Goal: Information Seeking & Learning: Learn about a topic

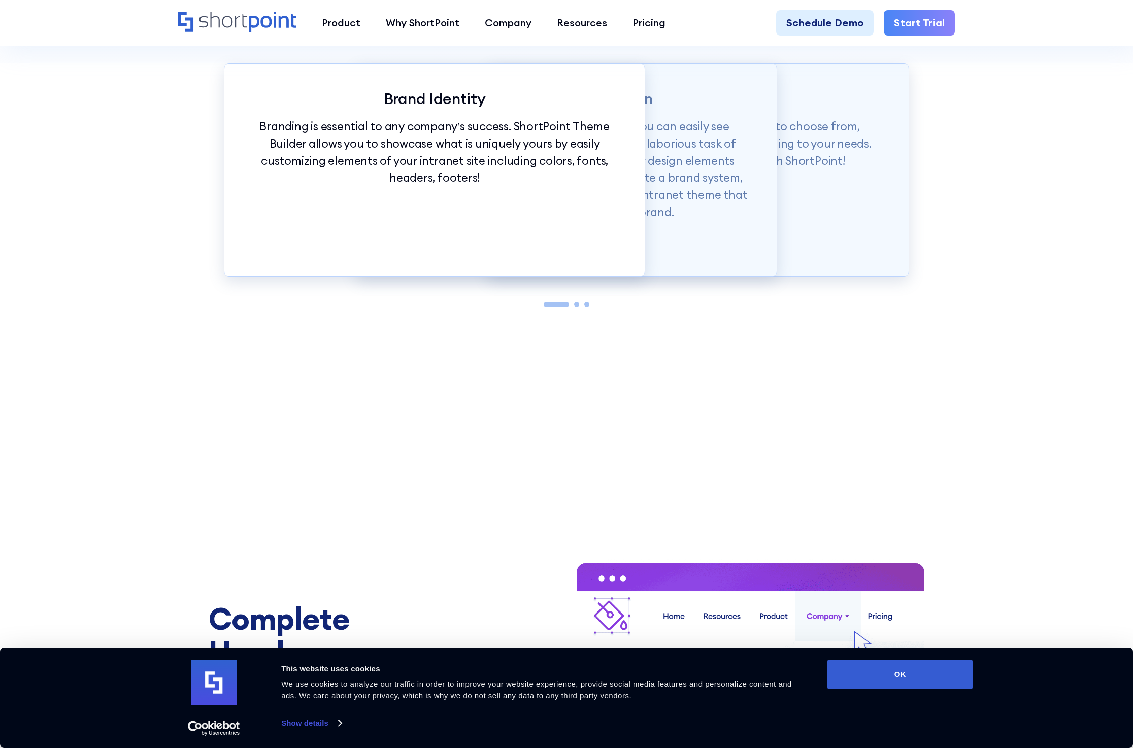
scroll to position [1558, 0]
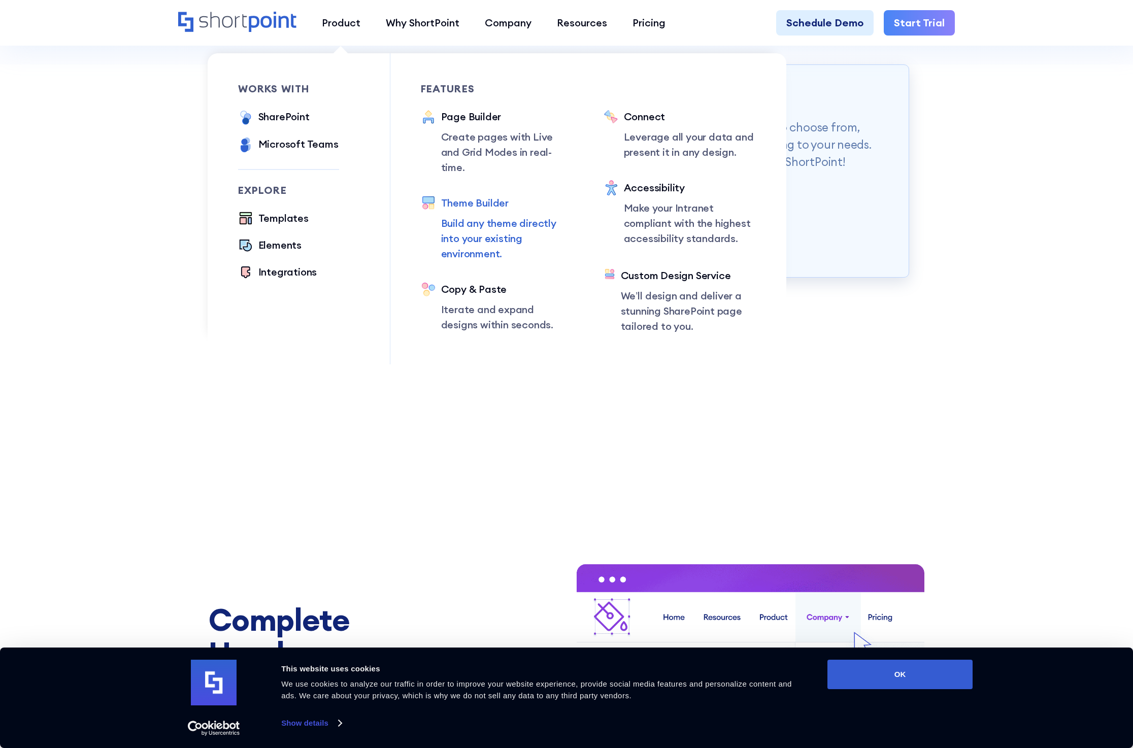
click at [480, 195] on div "Theme Builder" at bounding box center [507, 202] width 132 height 15
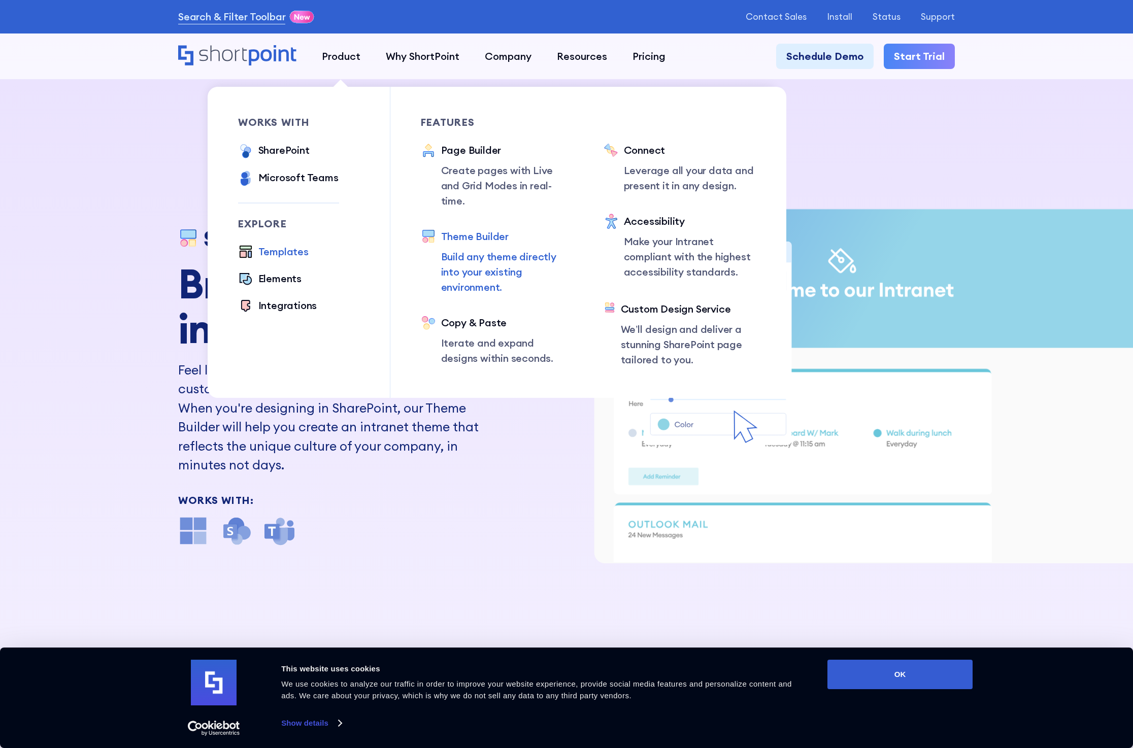
click at [289, 252] on div "Templates" at bounding box center [283, 251] width 50 height 15
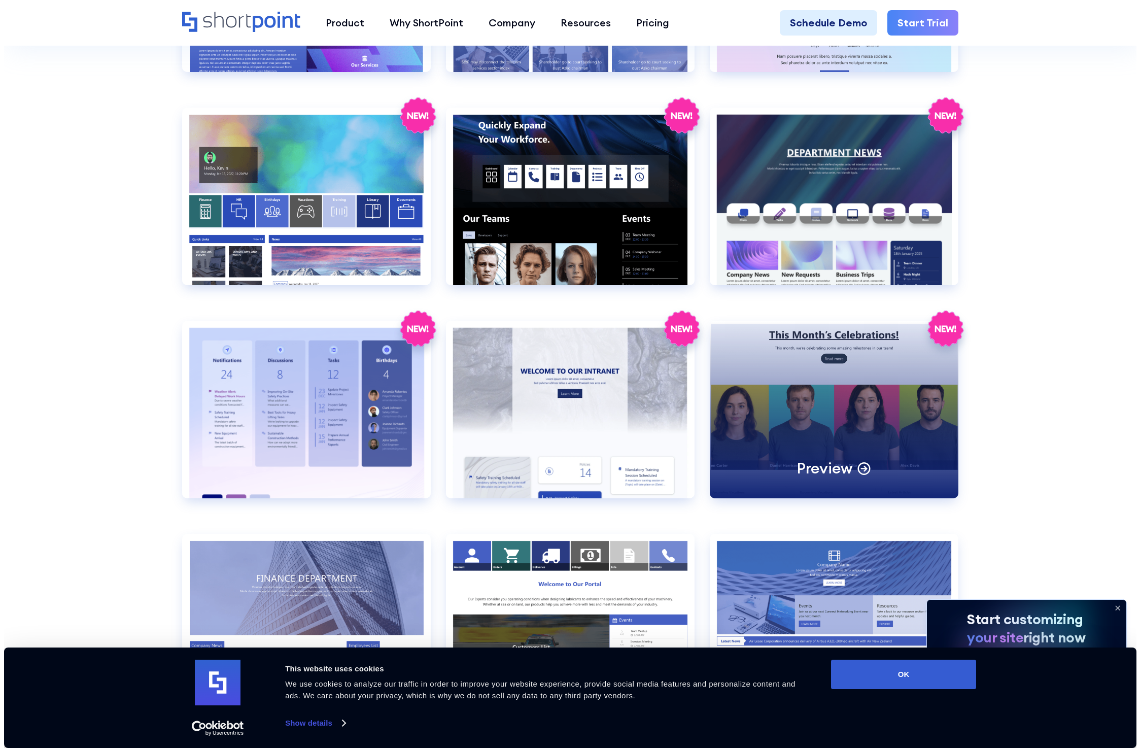
scroll to position [1964, 0]
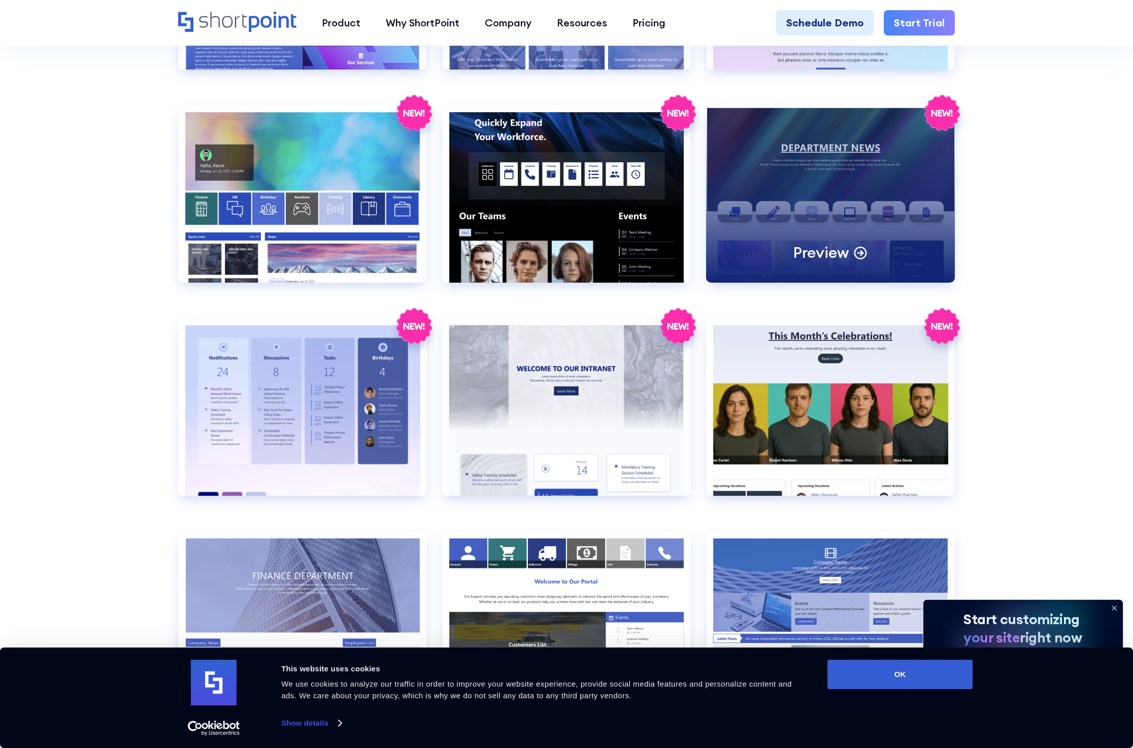
click at [865, 185] on div "Preview" at bounding box center [830, 194] width 249 height 178
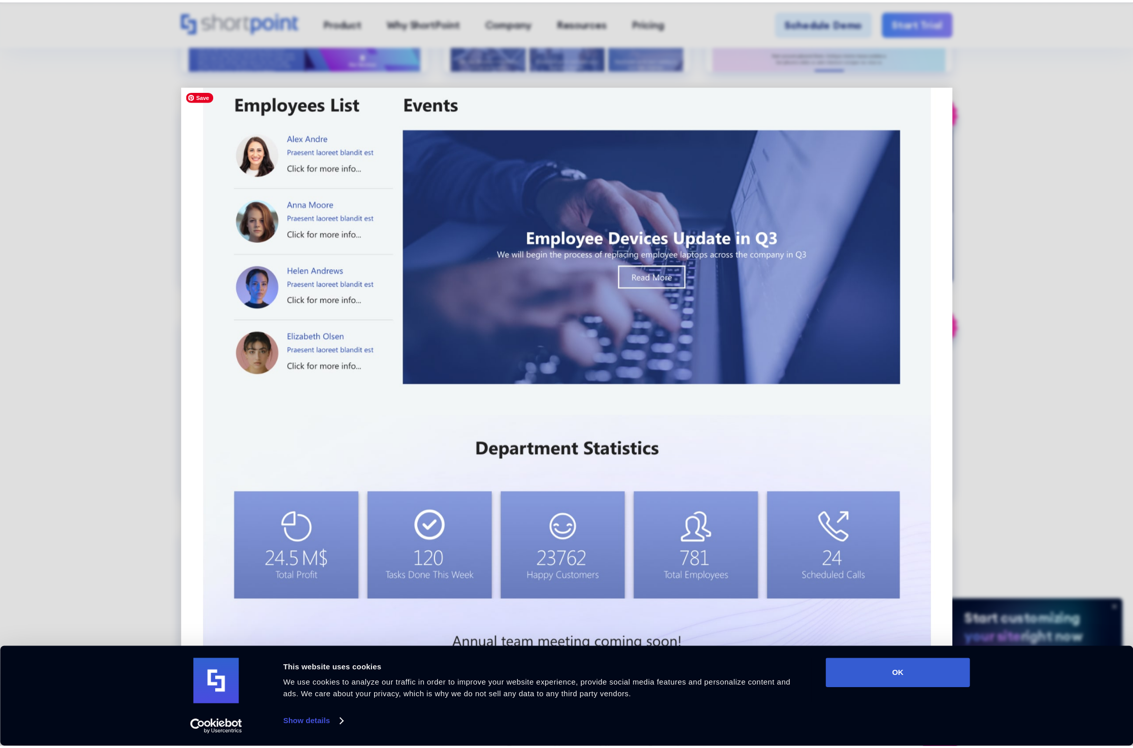
scroll to position [823, 0]
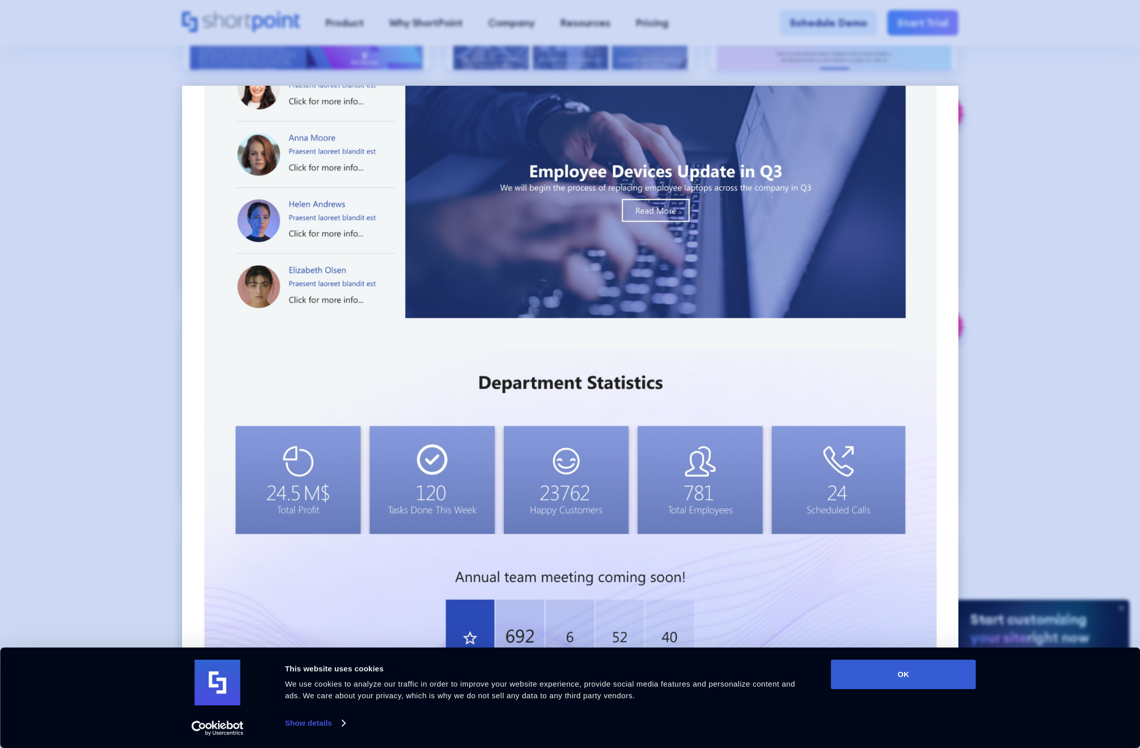
click at [1035, 254] on div at bounding box center [570, 374] width 1140 height 748
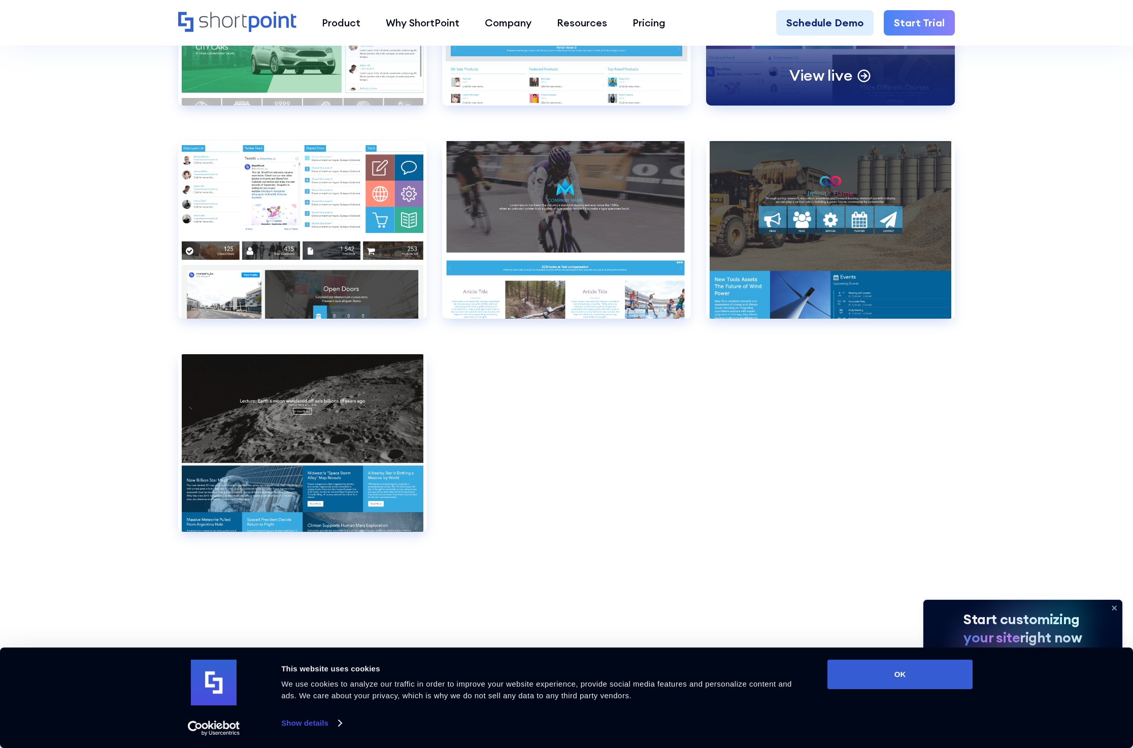
scroll to position [7990, 0]
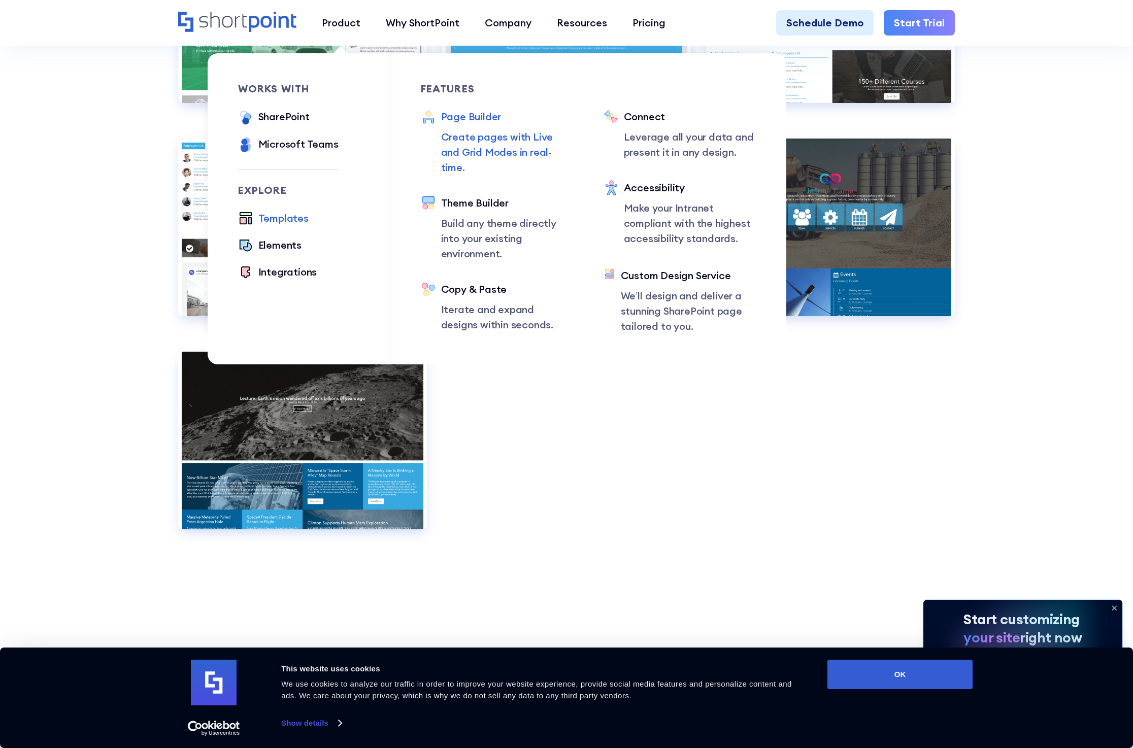
click at [485, 117] on div "Page Builder" at bounding box center [507, 116] width 132 height 15
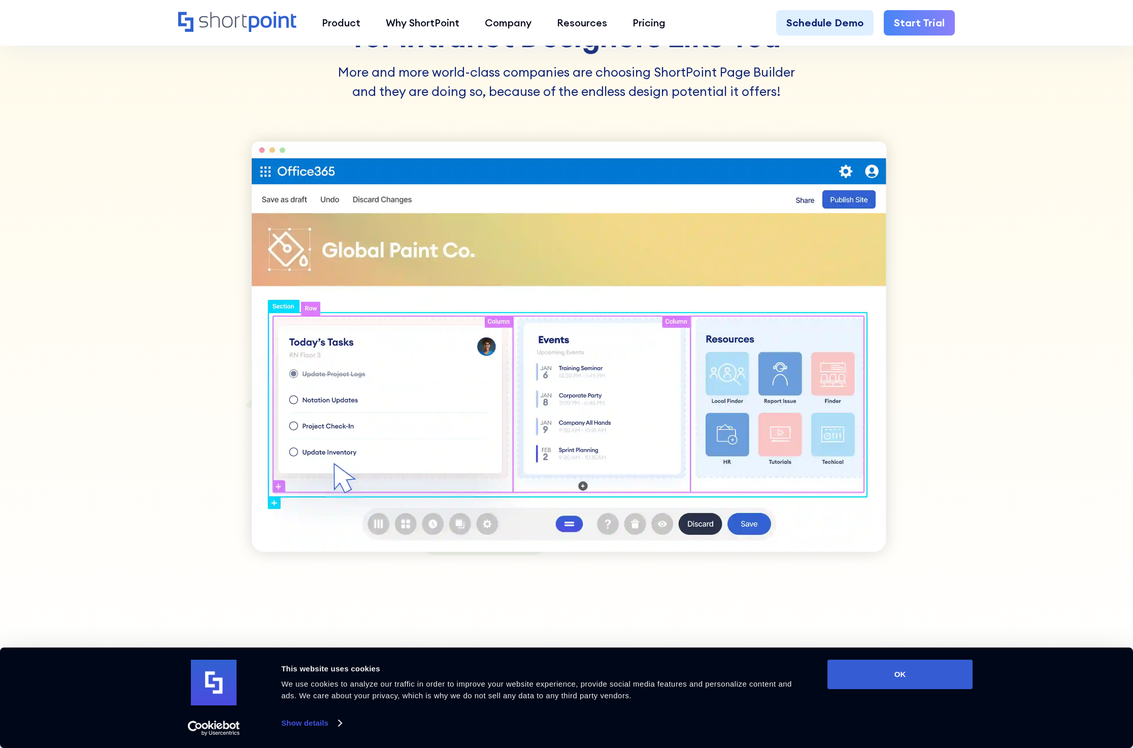
scroll to position [865, 0]
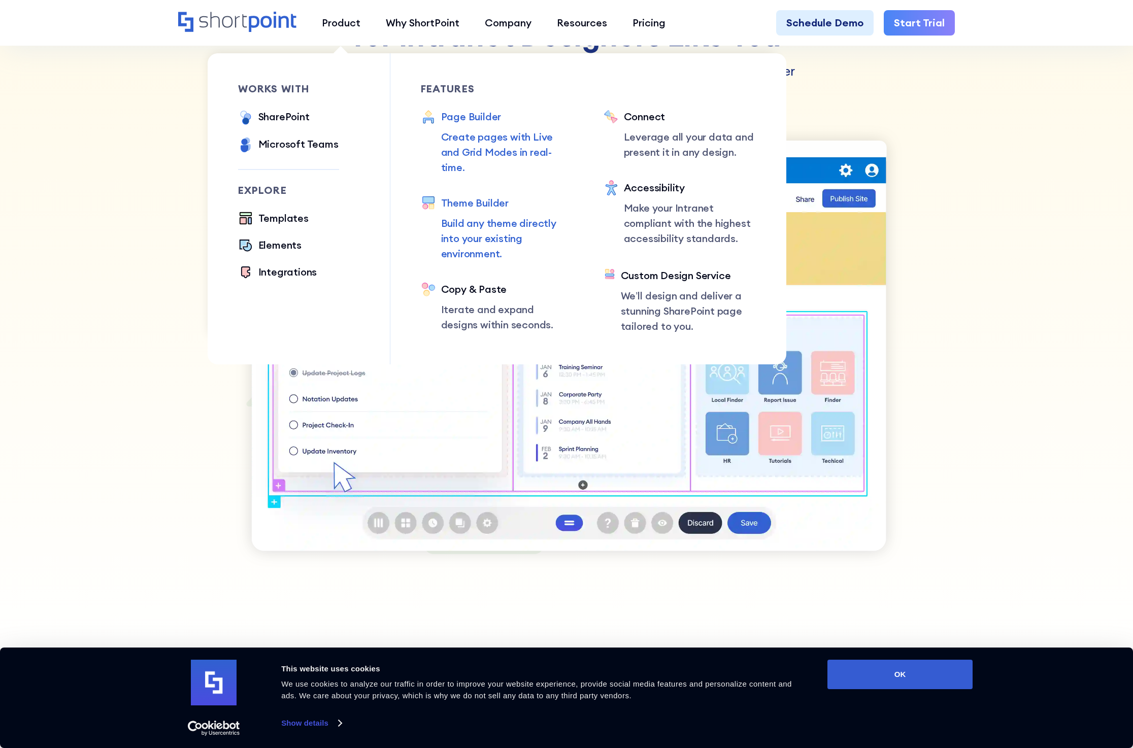
click at [475, 195] on div "Theme Builder" at bounding box center [507, 202] width 132 height 15
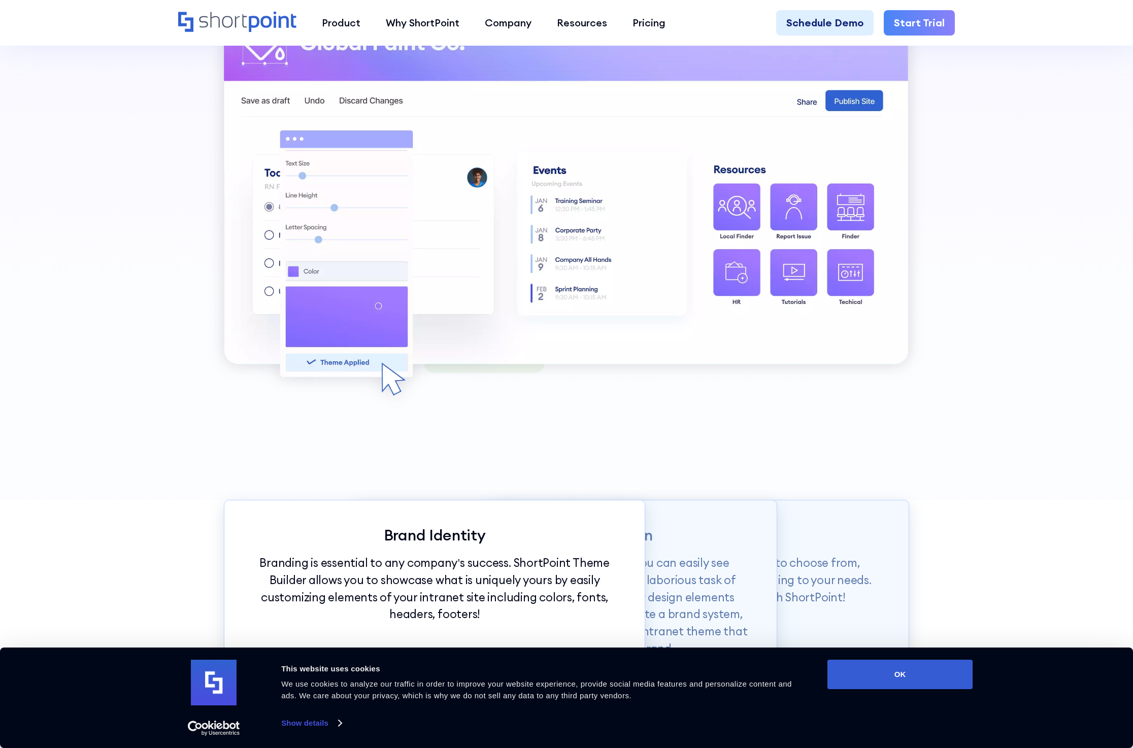
scroll to position [1376, 0]
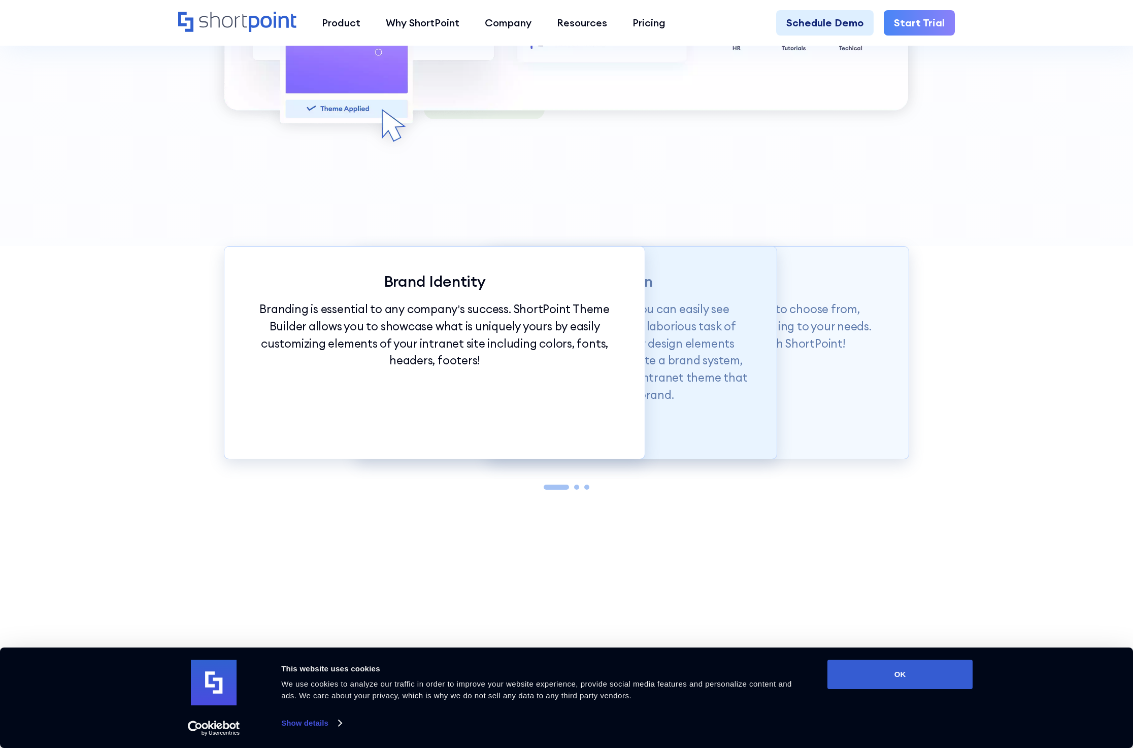
click at [679, 396] on p "With just a click of our customization tools, you can easily see changes in rea…" at bounding box center [566, 351] width 369 height 103
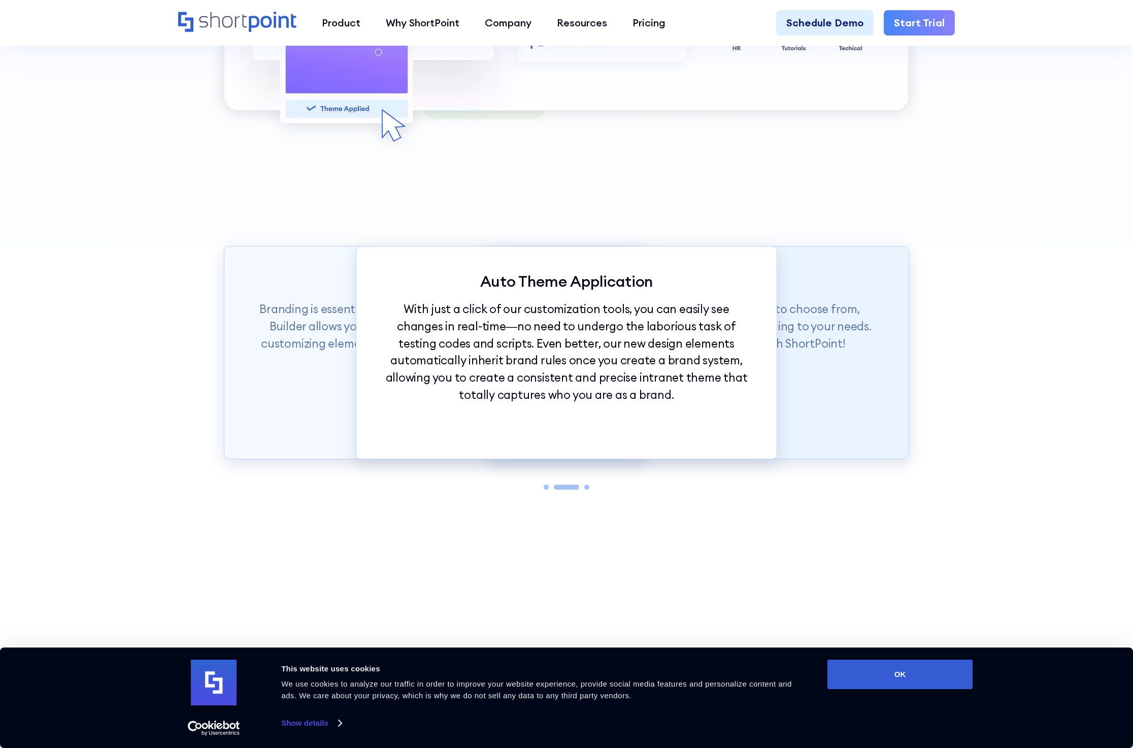
click at [818, 400] on div "Theme Builder Tools ShortPoint has hundreds of fonts and colors to choose from,…" at bounding box center [698, 352] width 421 height 213
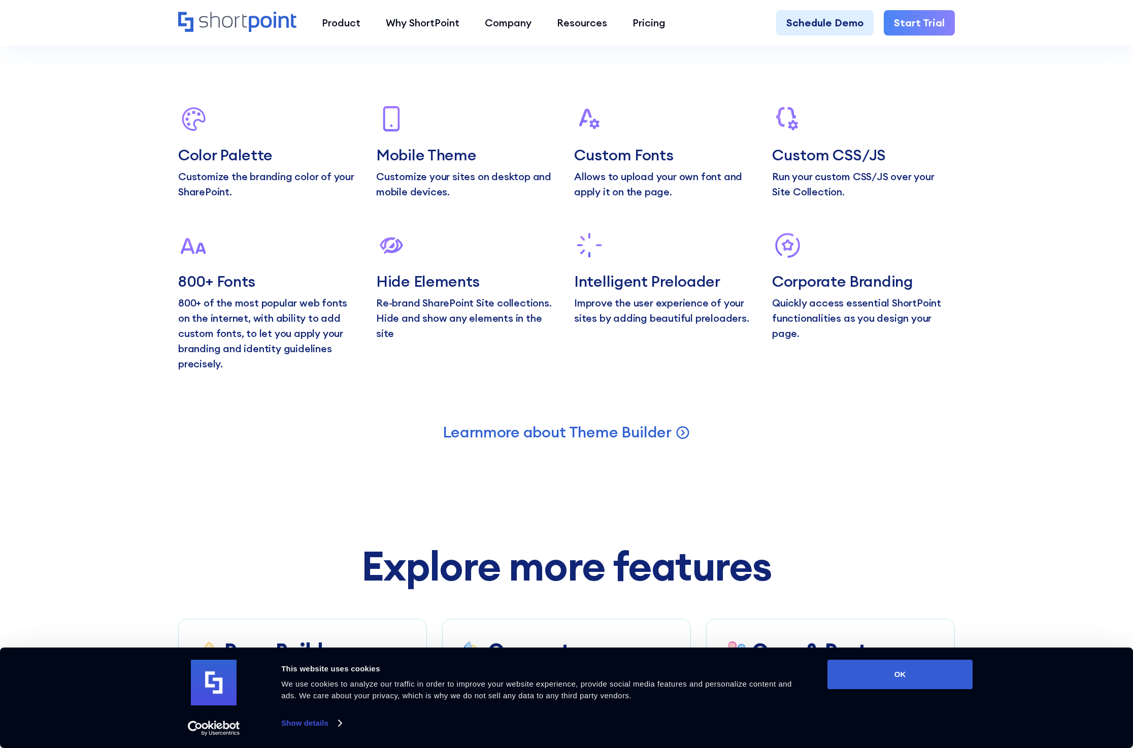
scroll to position [5408, 0]
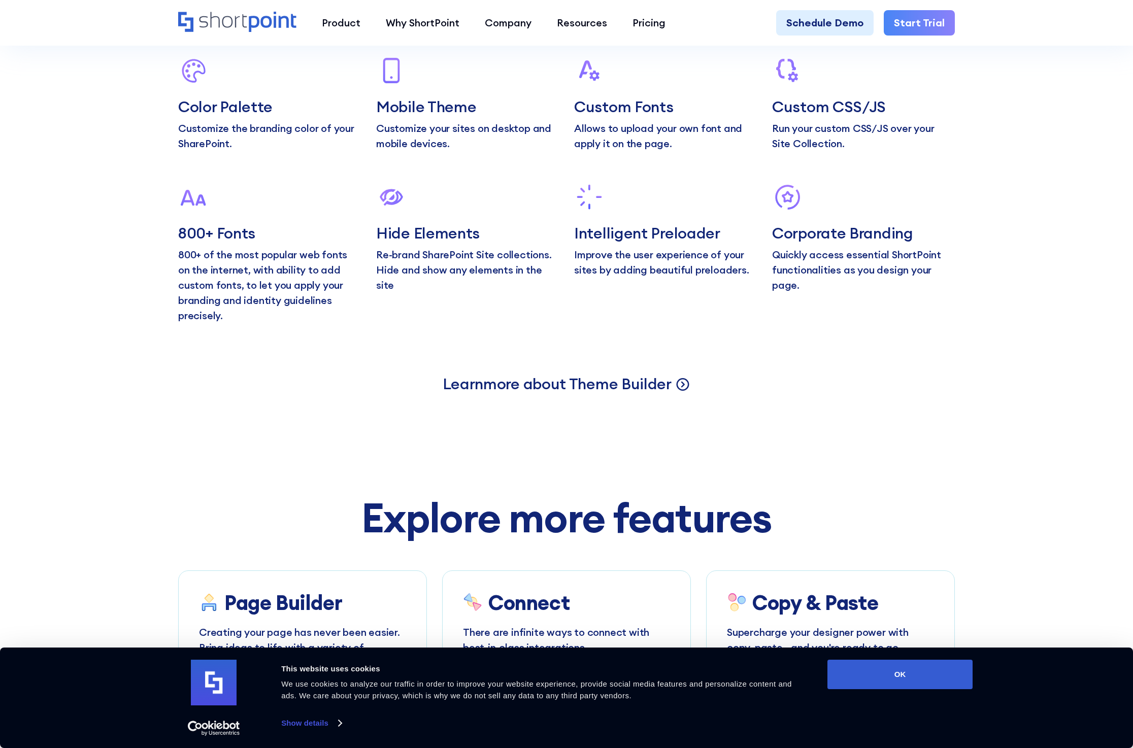
click at [640, 374] on p "Learn more about Theme Builder" at bounding box center [556, 384] width 229 height 20
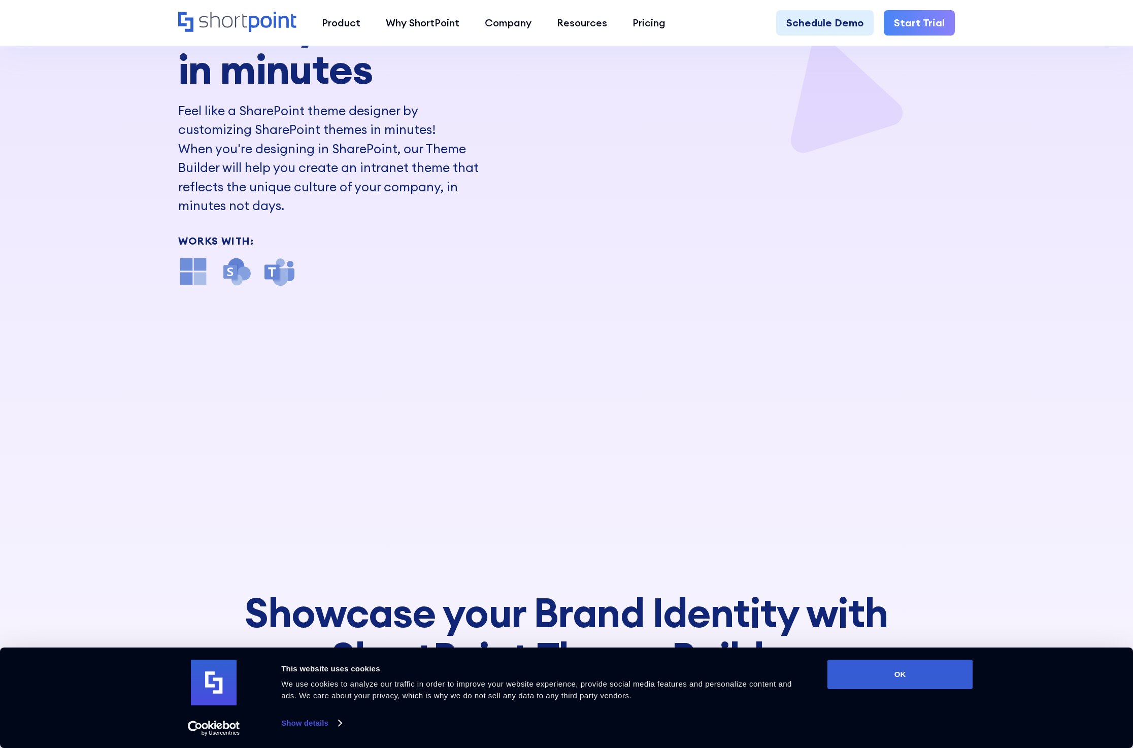
scroll to position [0, 0]
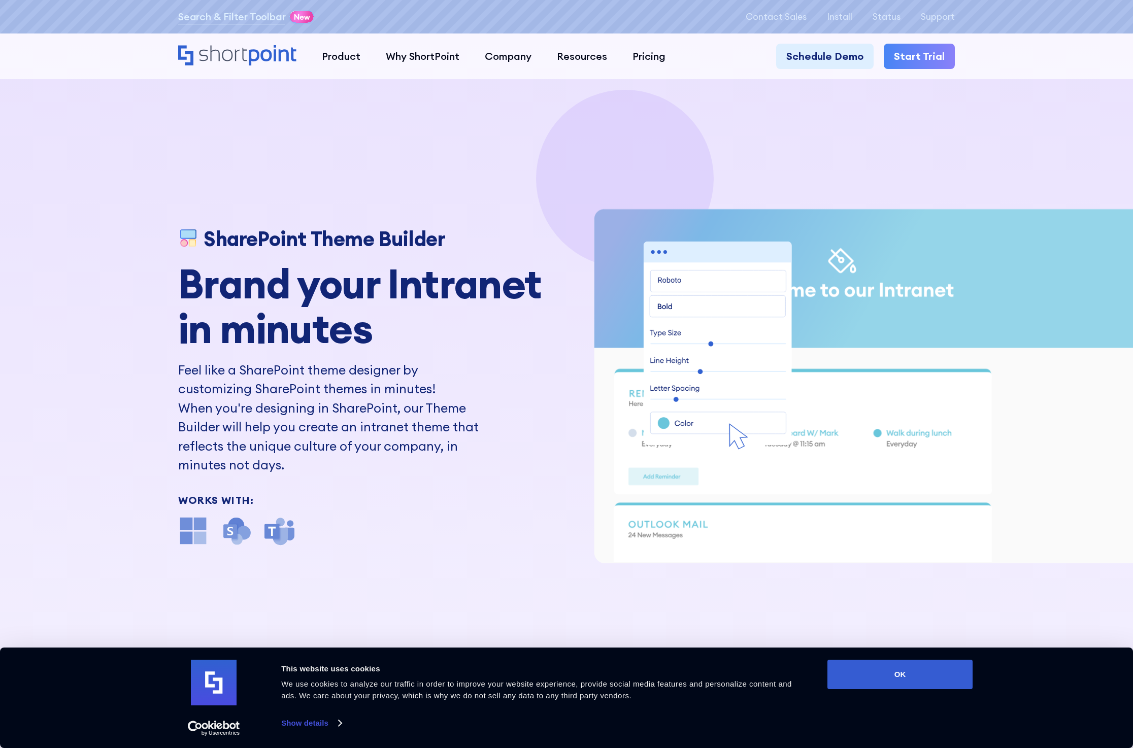
click at [226, 58] on icon "Home" at bounding box center [237, 55] width 118 height 20
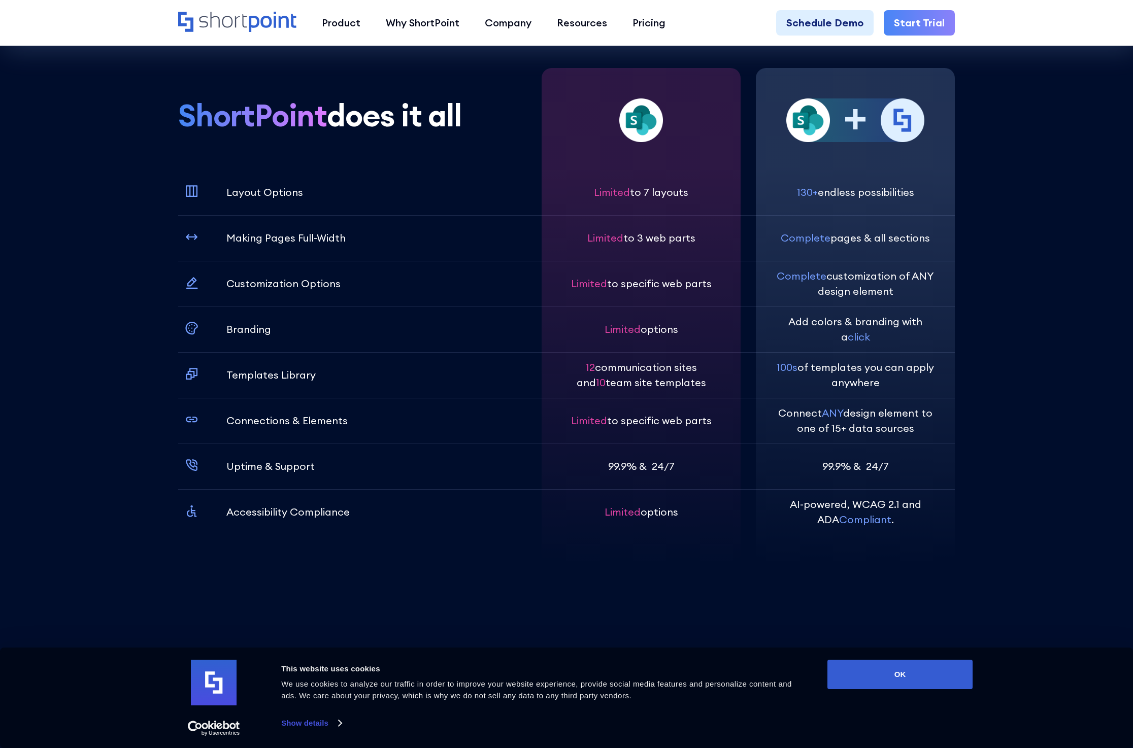
scroll to position [3756, 0]
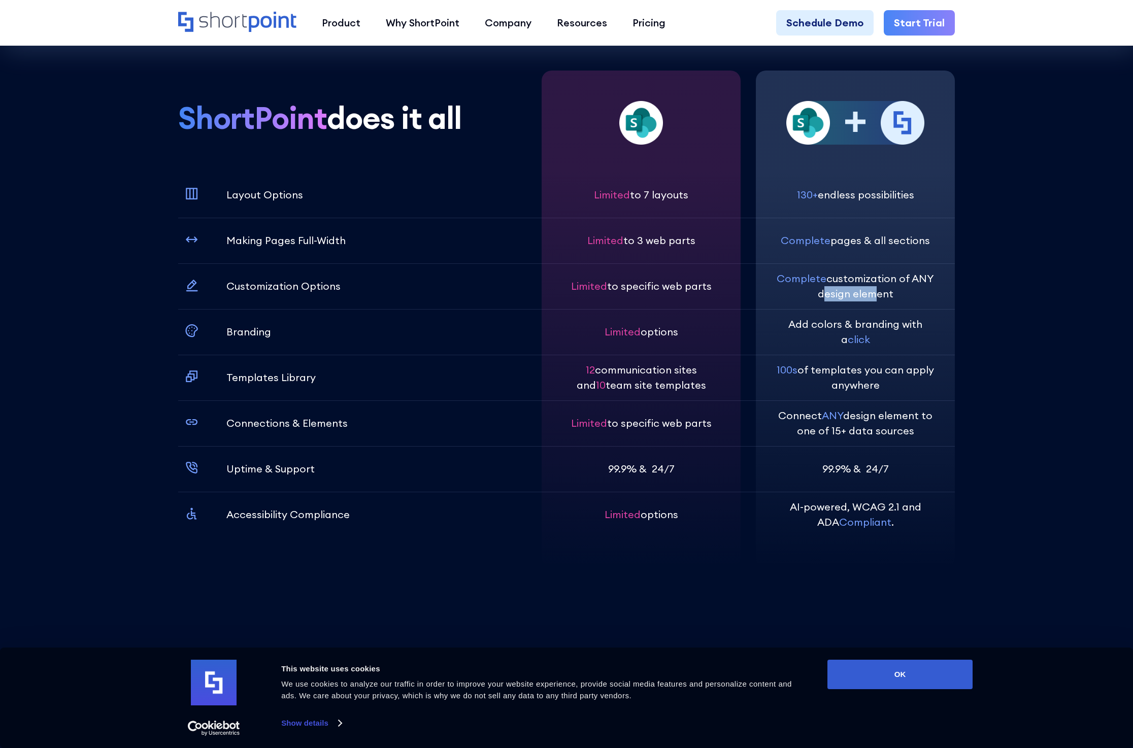
drag, startPoint x: 825, startPoint y: 294, endPoint x: 875, endPoint y: 291, distance: 50.8
click at [875, 291] on p "Complete customization of ANY design element" at bounding box center [855, 286] width 158 height 30
click at [622, 286] on p "Limited to specific web parts" at bounding box center [641, 286] width 141 height 15
drag, startPoint x: 915, startPoint y: 432, endPoint x: 779, endPoint y: 413, distance: 136.9
click at [779, 413] on p "Connect ANY design element to one of 15+ data sources" at bounding box center [855, 423] width 158 height 30
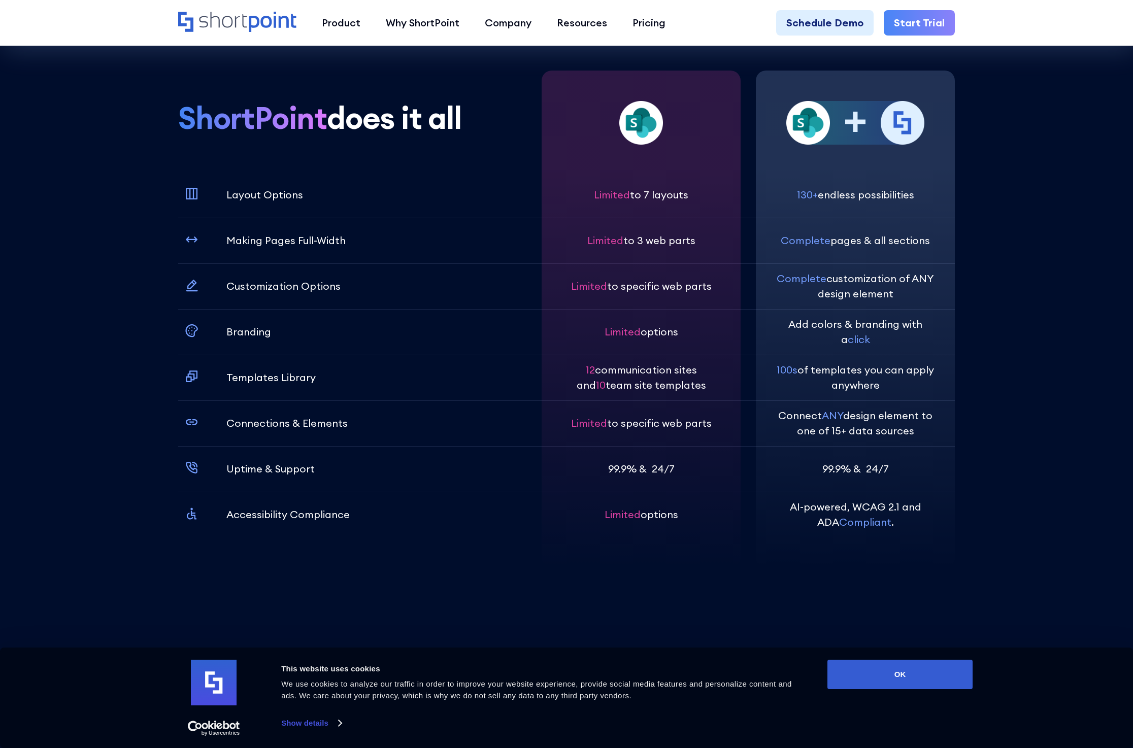
click at [920, 434] on p "Connect ANY design element to one of 15+ data sources" at bounding box center [855, 423] width 158 height 30
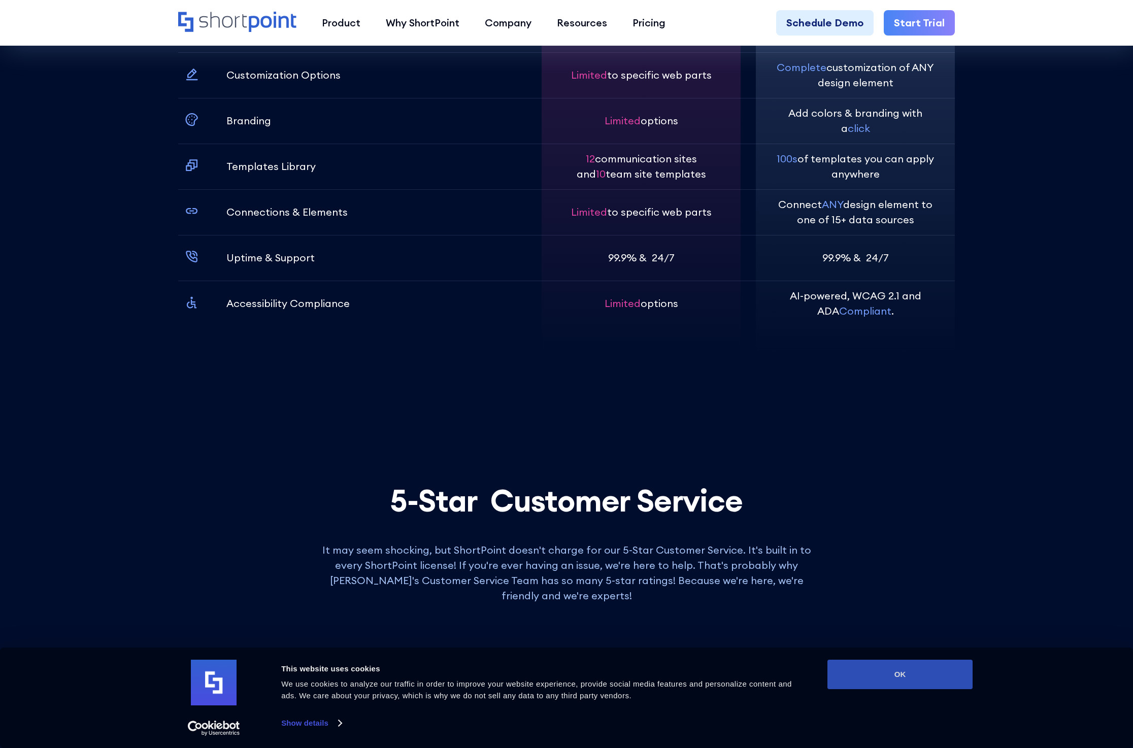
click at [916, 681] on button "OK" at bounding box center [899, 674] width 145 height 29
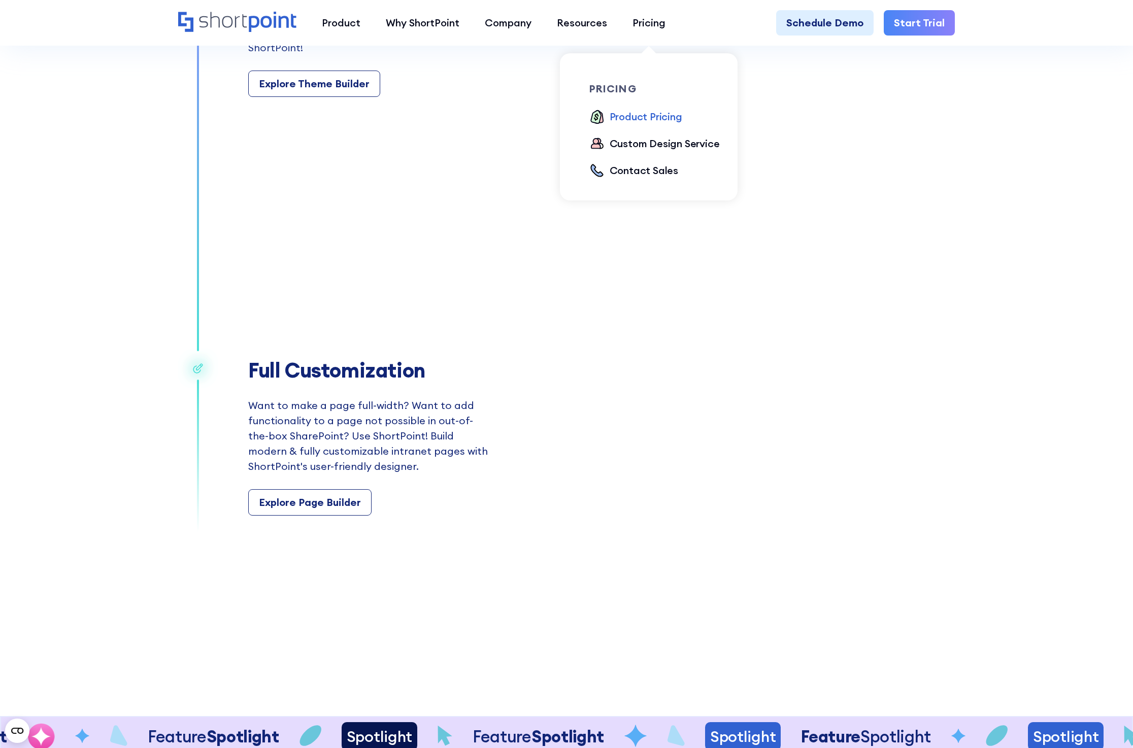
scroll to position [1794, 0]
click at [639, 119] on div "Product Pricing" at bounding box center [645, 116] width 73 height 15
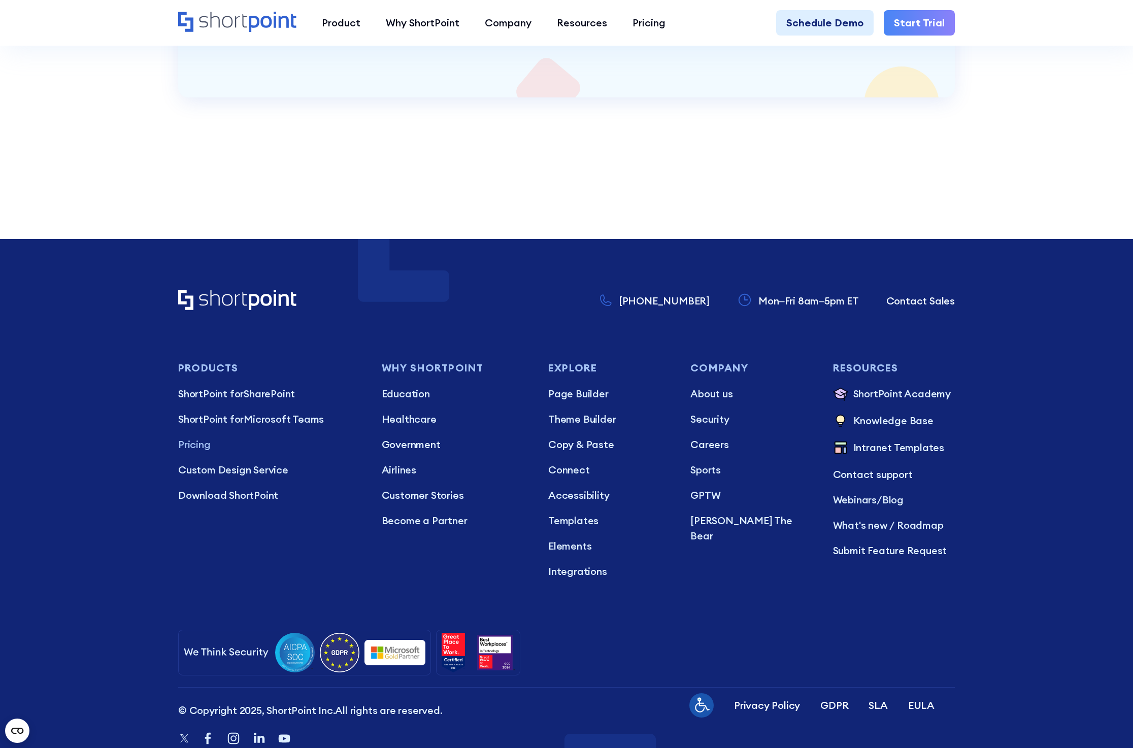
scroll to position [2926, 0]
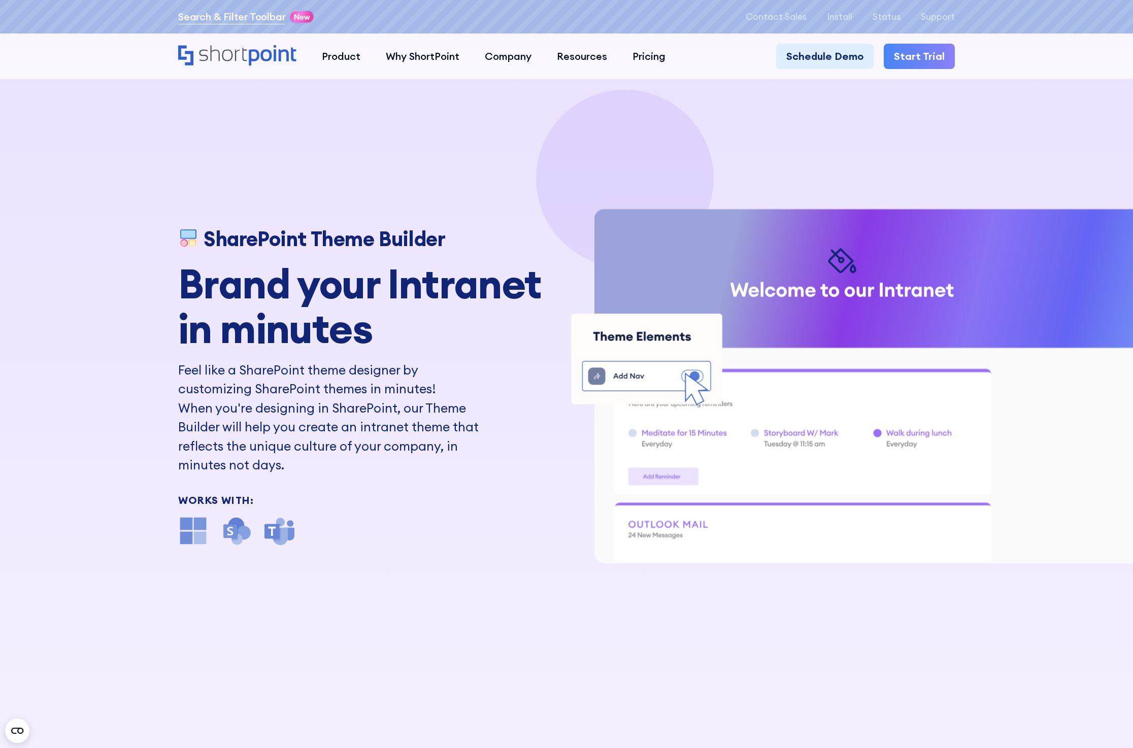
click at [234, 18] on link "Search & Filter Toolbar" at bounding box center [231, 16] width 107 height 15
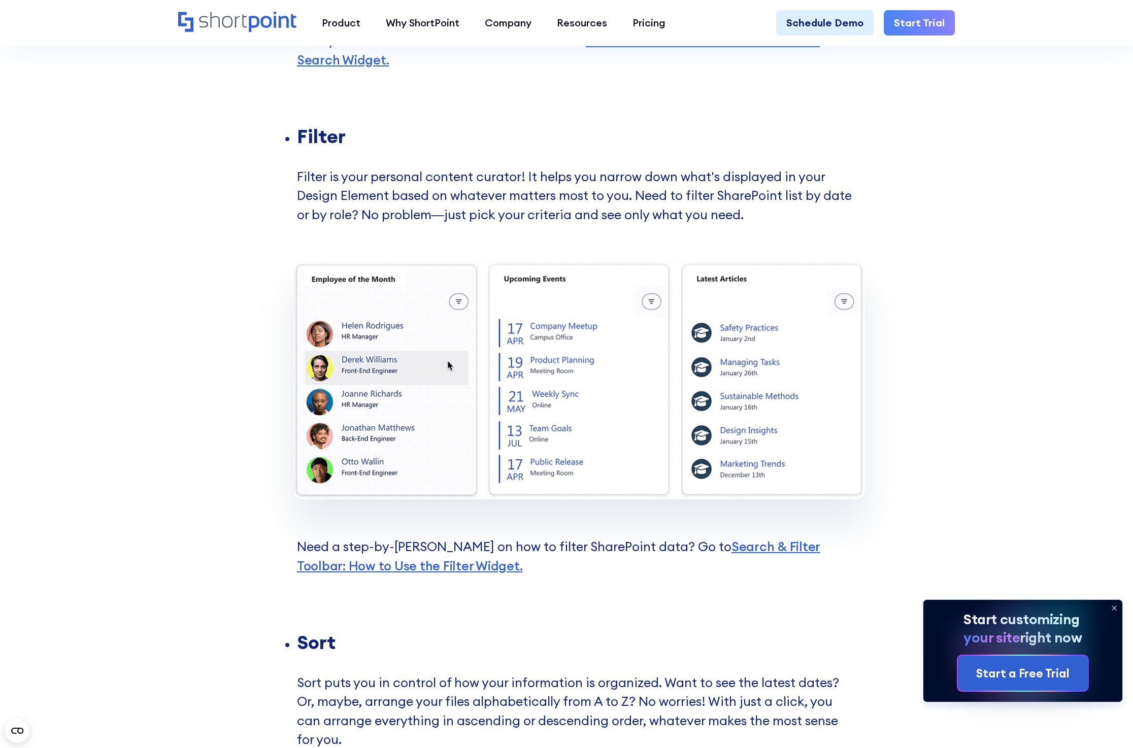
scroll to position [1783, 0]
